Goal: Information Seeking & Learning: Learn about a topic

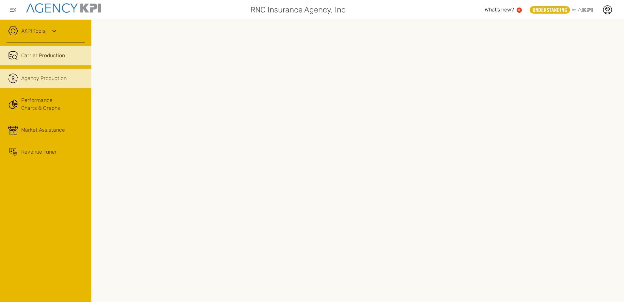
click at [47, 80] on span "Agency Production" at bounding box center [43, 78] width 45 height 8
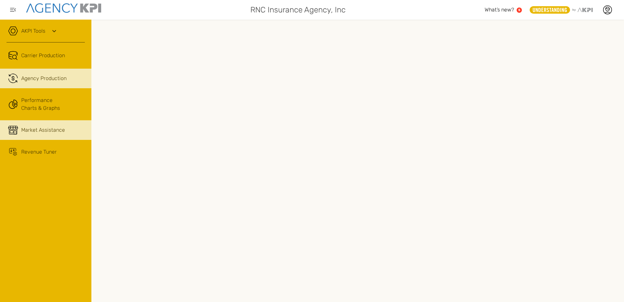
click at [38, 130] on span "Market Assistance" at bounding box center [43, 130] width 44 height 8
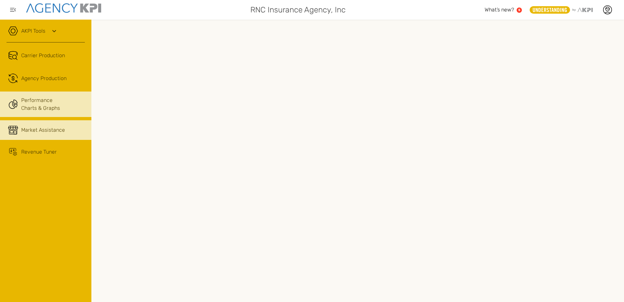
click at [39, 98] on link "Performance Charts & Graphs" at bounding box center [45, 103] width 91 height 25
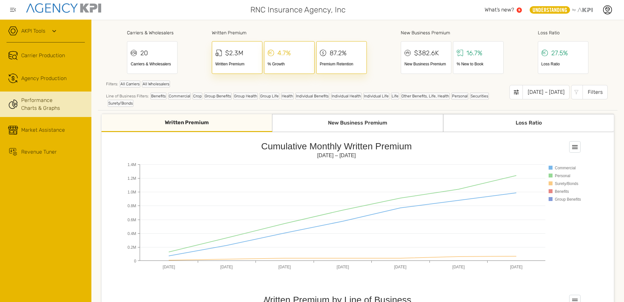
click at [171, 98] on div "Commercial" at bounding box center [179, 95] width 23 height 7
click at [178, 98] on div "Commercial" at bounding box center [179, 95] width 23 height 7
click at [595, 91] on div "Filters" at bounding box center [595, 92] width 25 height 14
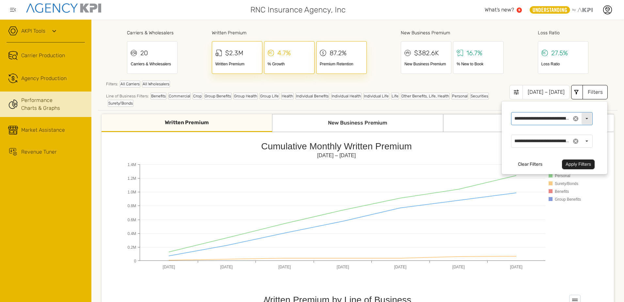
click at [582, 119] on div "Select" at bounding box center [587, 119] width 10 height 12
click at [598, 155] on div "**********" at bounding box center [554, 137] width 106 height 73
click at [582, 140] on div "Select" at bounding box center [587, 141] width 10 height 12
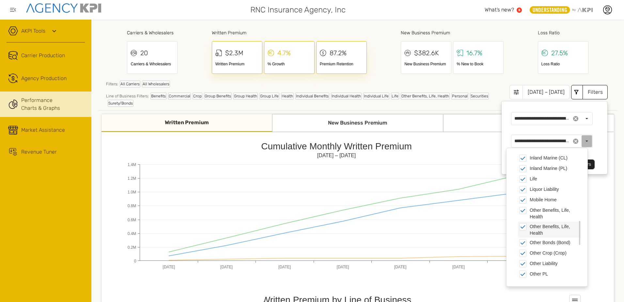
scroll to position [424, 0]
click at [486, 234] on icon "Cumulative Monthly Written Premium Jan 2025 – Jul 2025 0 0.2M 0.4M 0.6M 0.8M 1.…" at bounding box center [355, 203] width 457 height 131
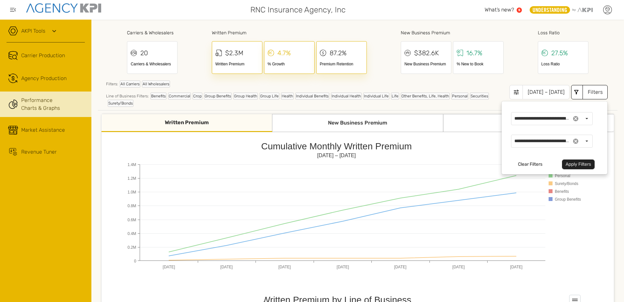
click at [608, 9] on icon at bounding box center [608, 8] width 4 height 1
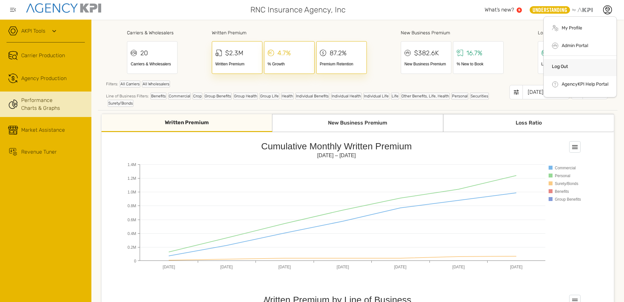
click at [565, 66] on link "Log Out" at bounding box center [560, 67] width 16 height 6
